Goal: Information Seeking & Learning: Learn about a topic

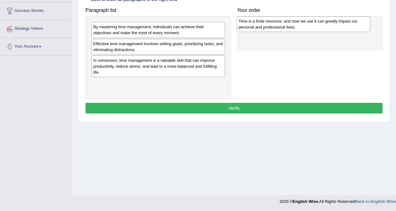
drag, startPoint x: 151, startPoint y: 50, endPoint x: 296, endPoint y: 28, distance: 147.0
click at [296, 28] on div "Time is a finite resource, and how we use it can greatly impact our personal an…" at bounding box center [304, 24] width 134 height 16
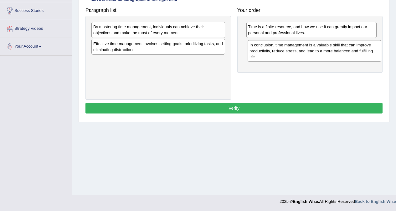
drag, startPoint x: 150, startPoint y: 69, endPoint x: 307, endPoint y: 53, distance: 157.0
click at [307, 53] on div "In conclusion, time management is a valuable skill that can improve productivit…" at bounding box center [315, 51] width 134 height 22
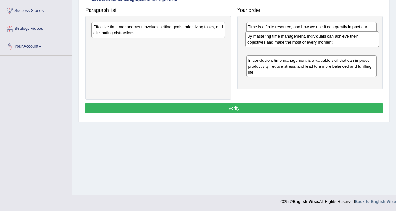
drag, startPoint x: 143, startPoint y: 30, endPoint x: 297, endPoint y: 40, distance: 154.3
click at [297, 40] on div "By mastering time management, individuals can achieve their objectives and make…" at bounding box center [312, 39] width 134 height 16
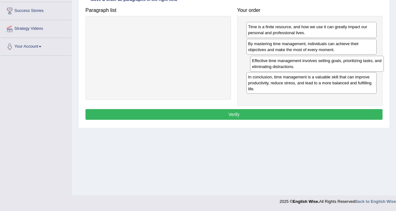
drag, startPoint x: 144, startPoint y: 29, endPoint x: 295, endPoint y: 67, distance: 155.5
click at [302, 64] on div "Effective time management involves setting goals, prioritizing tasks, and elimi…" at bounding box center [317, 64] width 134 height 16
click at [235, 114] on button "Verify" at bounding box center [233, 114] width 297 height 11
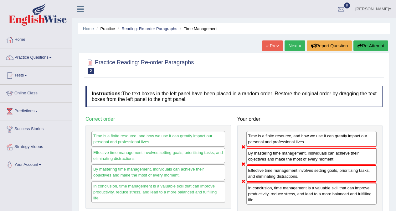
click at [367, 46] on button "Re-Attempt" at bounding box center [370, 45] width 35 height 11
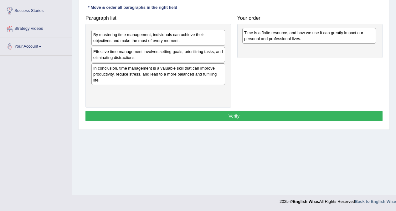
drag, startPoint x: 137, startPoint y: 56, endPoint x: 287, endPoint y: 37, distance: 151.1
click at [288, 37] on div "Time is a finite resource, and how we use it can greatly impact our personal an…" at bounding box center [309, 36] width 134 height 16
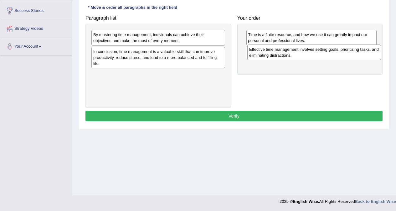
drag, startPoint x: 138, startPoint y: 57, endPoint x: 294, endPoint y: 55, distance: 155.9
click at [294, 55] on div "Effective time management involves setting goals, prioritizing tasks, and elimi…" at bounding box center [314, 52] width 134 height 16
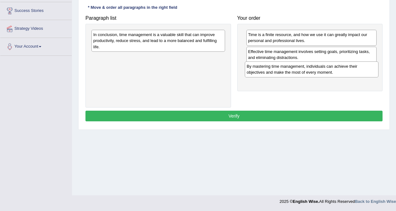
drag, startPoint x: 157, startPoint y: 42, endPoint x: 310, endPoint y: 73, distance: 156.6
click at [310, 73] on div "By mastering time management, individuals can achieve their objectives and make…" at bounding box center [312, 69] width 134 height 16
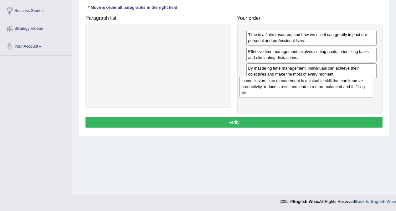
drag, startPoint x: 144, startPoint y: 43, endPoint x: 292, endPoint y: 89, distance: 155.1
click at [292, 89] on div "In conclusion, time management is a valuable skill that can improve productivit…" at bounding box center [307, 87] width 134 height 22
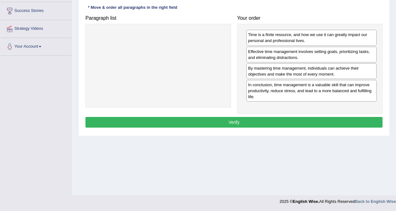
click at [234, 124] on button "Verify" at bounding box center [233, 122] width 297 height 11
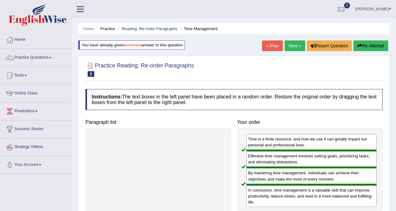
click at [293, 48] on link "Next »" at bounding box center [295, 45] width 21 height 11
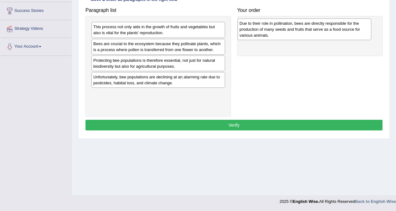
drag, startPoint x: 177, startPoint y: 81, endPoint x: 323, endPoint y: 28, distance: 155.7
click at [323, 28] on div "Due to their role in pollination, bees are directly responsible for the product…" at bounding box center [305, 29] width 134 height 22
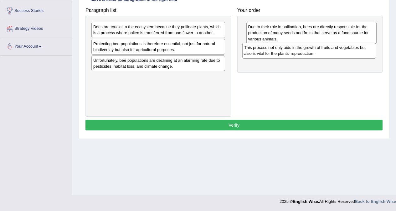
drag, startPoint x: 131, startPoint y: 30, endPoint x: 282, endPoint y: 51, distance: 152.3
click at [282, 51] on div "This process not only aids in the growth of fruits and vegetables but also is v…" at bounding box center [309, 51] width 134 height 16
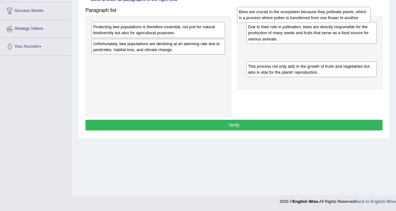
drag, startPoint x: 146, startPoint y: 29, endPoint x: 292, endPoint y: 14, distance: 146.4
click at [292, 14] on div "Bees are crucial to the ecosystem because they pollinate plants, which is a pro…" at bounding box center [304, 15] width 134 height 16
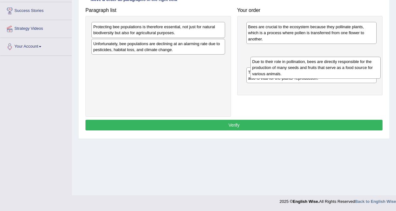
drag, startPoint x: 280, startPoint y: 28, endPoint x: 282, endPoint y: 59, distance: 31.1
click at [284, 62] on div "Due to their role in pollination, bees are directly responsible for the product…" at bounding box center [315, 68] width 131 height 22
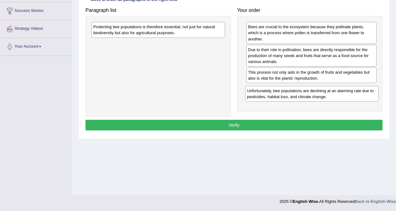
drag, startPoint x: 165, startPoint y: 48, endPoint x: 319, endPoint y: 95, distance: 160.7
click at [319, 95] on div "Unfortunately, bee populations are declining at an alarming rate due to pestici…" at bounding box center [312, 94] width 134 height 16
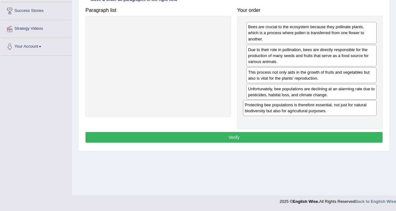
drag, startPoint x: 173, startPoint y: 32, endPoint x: 325, endPoint y: 110, distance: 170.4
click at [325, 110] on div "Protecting bee populations is therefore essential, not just for natural biodive…" at bounding box center [310, 108] width 134 height 16
click at [257, 136] on button "Verify" at bounding box center [233, 137] width 297 height 11
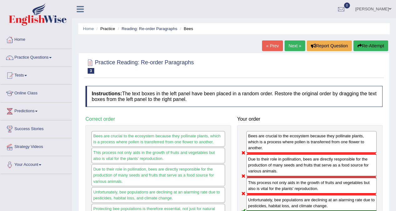
click at [367, 49] on button "Re-Attempt" at bounding box center [370, 45] width 35 height 11
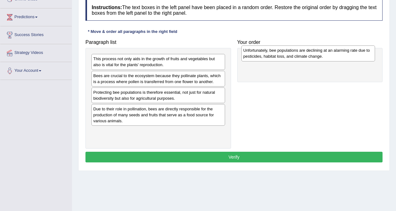
drag, startPoint x: 176, startPoint y: 135, endPoint x: 326, endPoint y: 54, distance: 170.2
click at [326, 54] on div "Unfortunately, bee populations are declining at an alarming rate due to pestici…" at bounding box center [308, 53] width 134 height 16
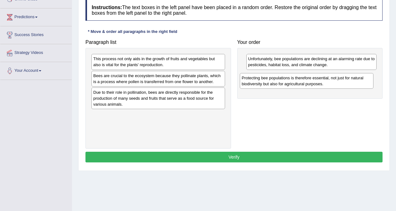
drag, startPoint x: 168, startPoint y: 95, endPoint x: 317, endPoint y: 81, distance: 149.1
click at [317, 81] on div "Protecting bee populations is therefore essential, not just for natural biodive…" at bounding box center [307, 81] width 134 height 16
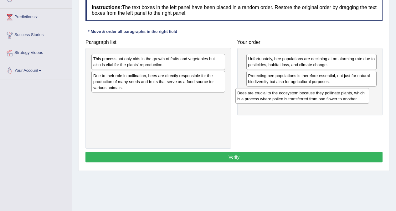
drag, startPoint x: 162, startPoint y: 79, endPoint x: 306, endPoint y: 96, distance: 145.0
click at [306, 96] on div "Bees are crucial to the ecosystem because they pollinate plants, which is a pro…" at bounding box center [302, 96] width 134 height 16
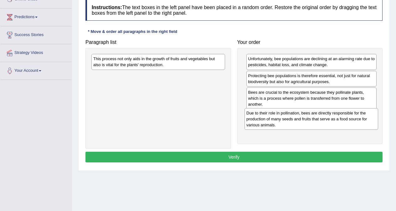
drag, startPoint x: 154, startPoint y: 81, endPoint x: 307, endPoint y: 118, distance: 157.6
click at [307, 118] on div "Due to their role in pollination, bees are directly responsible for the product…" at bounding box center [312, 119] width 134 height 22
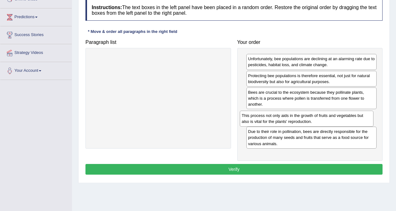
drag, startPoint x: 171, startPoint y: 62, endPoint x: 319, endPoint y: 118, distance: 158.9
click at [319, 118] on div "This process not only aids in the growth of fruits and vegetables but also is v…" at bounding box center [307, 119] width 134 height 16
click at [249, 168] on button "Verify" at bounding box center [233, 169] width 297 height 11
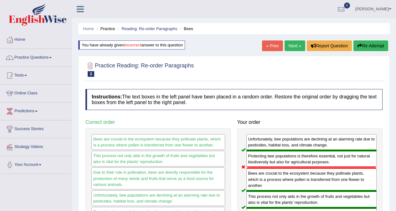
click at [364, 44] on button "Re-Attempt" at bounding box center [370, 45] width 35 height 11
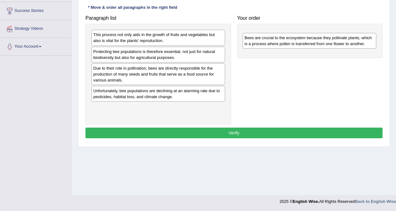
drag, startPoint x: 143, startPoint y: 53, endPoint x: 293, endPoint y: 39, distance: 150.0
click at [293, 39] on div "Bees are crucial to the ecosystem because they pollinate plants, which is a pro…" at bounding box center [310, 41] width 134 height 16
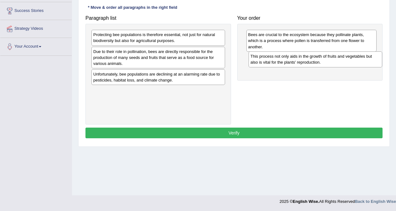
drag, startPoint x: 130, startPoint y: 39, endPoint x: 286, endPoint y: 61, distance: 158.3
click at [286, 61] on div "This process not only aids in the growth of fruits and vegetables but also is v…" at bounding box center [316, 59] width 134 height 16
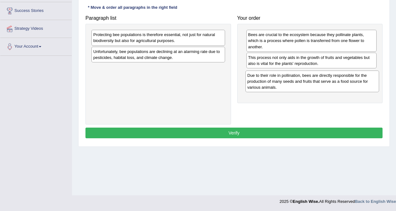
drag, startPoint x: 149, startPoint y: 59, endPoint x: 303, endPoint y: 83, distance: 155.9
click at [303, 83] on div "Due to their role in pollination, bees are directly responsible for the product…" at bounding box center [312, 81] width 134 height 22
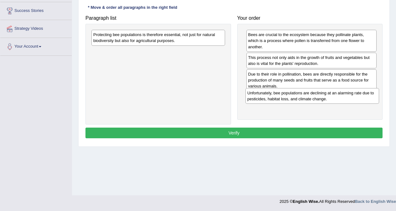
drag, startPoint x: 137, startPoint y: 56, endPoint x: 291, endPoint y: 98, distance: 159.5
click at [291, 98] on div "Unfortunately, bee populations are declining at an alarming rate due to pestici…" at bounding box center [312, 96] width 134 height 16
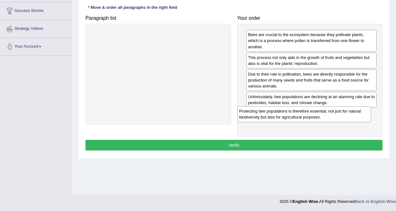
drag, startPoint x: 143, startPoint y: 38, endPoint x: 289, endPoint y: 115, distance: 164.7
click at [289, 115] on div "Protecting bee populations is therefore essential, not just for natural biodive…" at bounding box center [304, 114] width 134 height 16
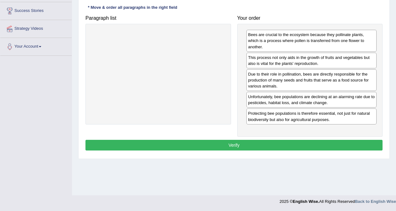
click at [259, 147] on button "Verify" at bounding box center [233, 145] width 297 height 11
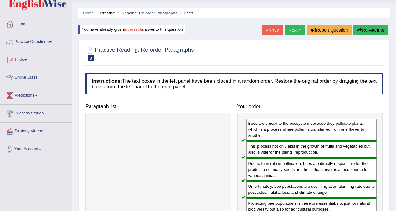
scroll to position [31, 0]
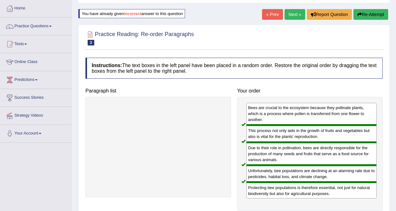
click at [294, 15] on link "Next »" at bounding box center [295, 14] width 21 height 11
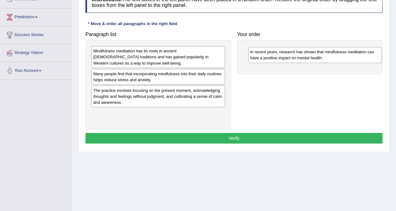
drag, startPoint x: 152, startPoint y: 56, endPoint x: 308, endPoint y: 57, distance: 156.9
click at [308, 57] on div "In recent years, research has shown that mindfulness meditation can have a posi…" at bounding box center [315, 55] width 134 height 16
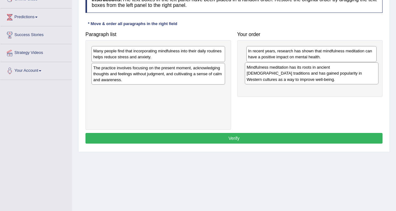
drag, startPoint x: 131, startPoint y: 56, endPoint x: 284, endPoint y: 73, distance: 154.3
click at [284, 73] on div "Mindfulness meditation has its roots in ancient [DEMOGRAPHIC_DATA] traditions a…" at bounding box center [312, 73] width 134 height 22
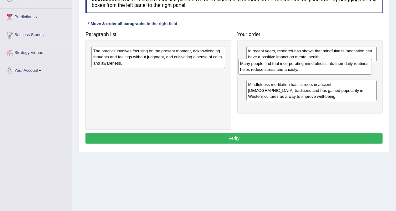
drag, startPoint x: 145, startPoint y: 53, endPoint x: 291, endPoint y: 65, distance: 147.4
click at [291, 65] on div "Many people find that incorporating mindfulness into their daily routines helps…" at bounding box center [305, 67] width 134 height 16
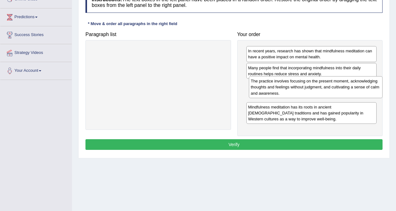
drag, startPoint x: 130, startPoint y: 56, endPoint x: 288, endPoint y: 86, distance: 160.3
click at [288, 86] on div "The practice involves focusing on the present moment, acknowledging thoughts an…" at bounding box center [316, 87] width 134 height 22
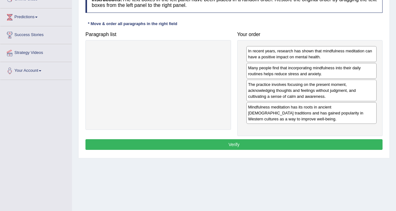
click at [248, 144] on button "Verify" at bounding box center [233, 144] width 297 height 11
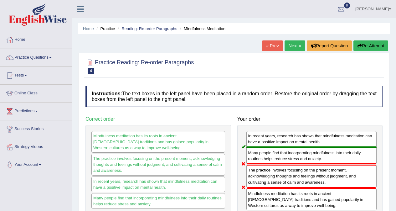
click at [295, 45] on link "Next »" at bounding box center [295, 45] width 21 height 11
